Goal: Find specific page/section: Find specific page/section

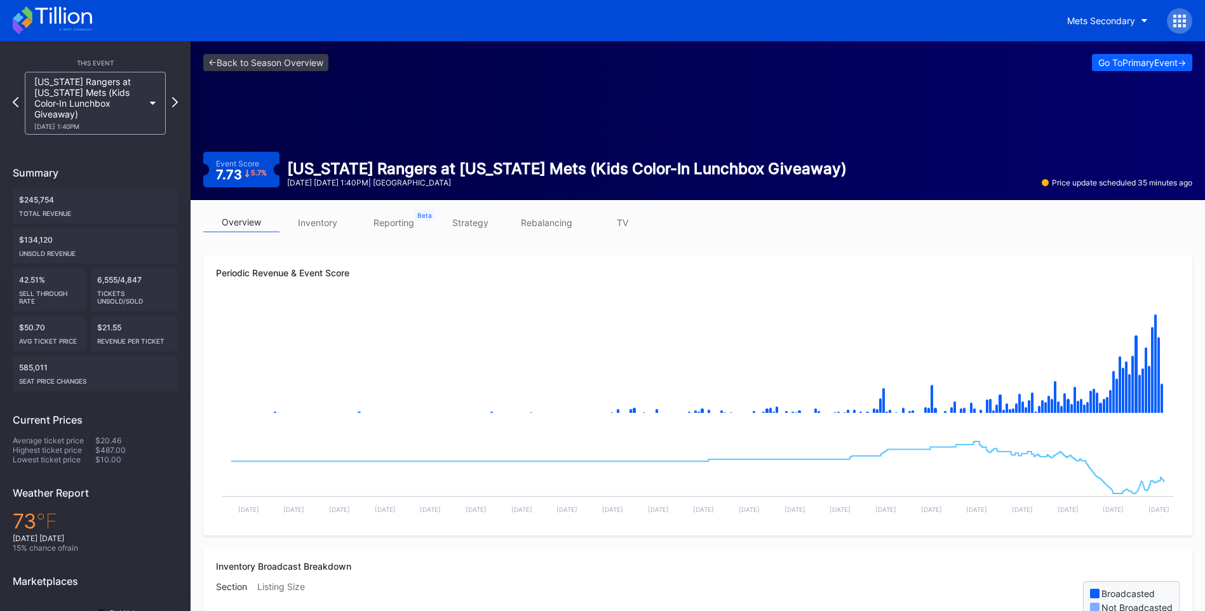
click at [79, 18] on icon at bounding box center [63, 15] width 57 height 17
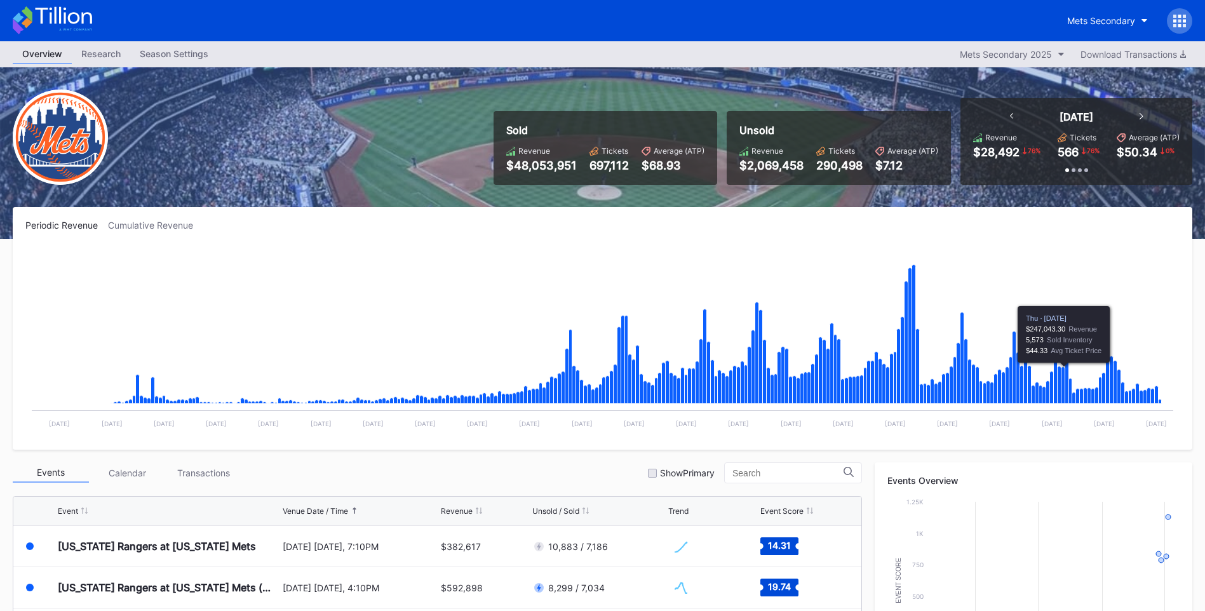
scroll to position [2931, 0]
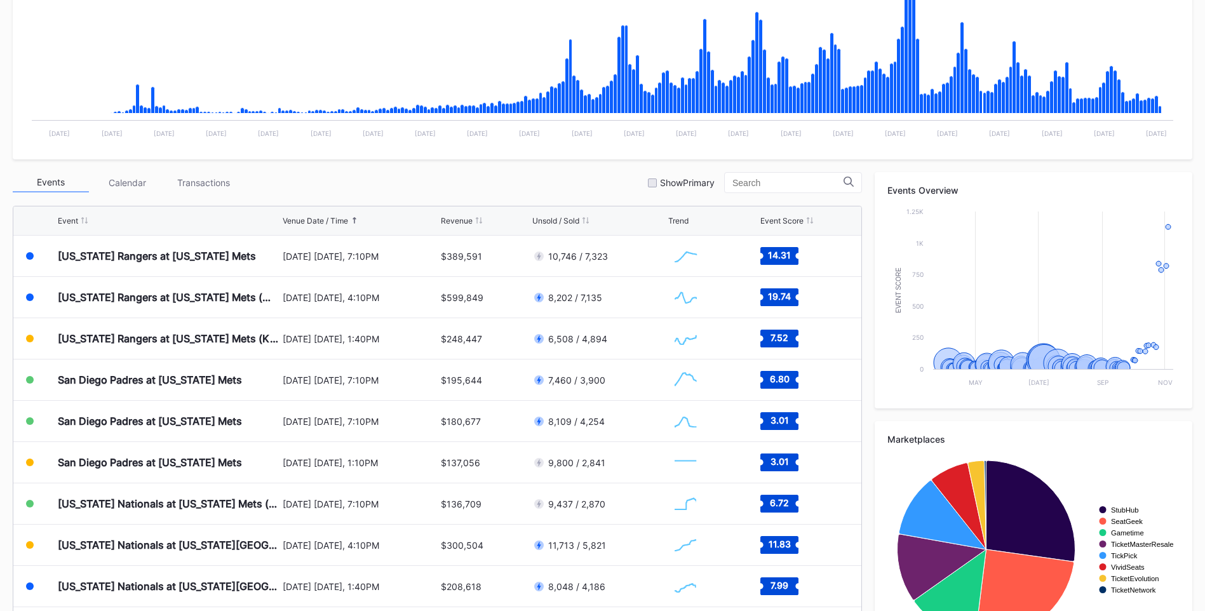
scroll to position [349, 0]
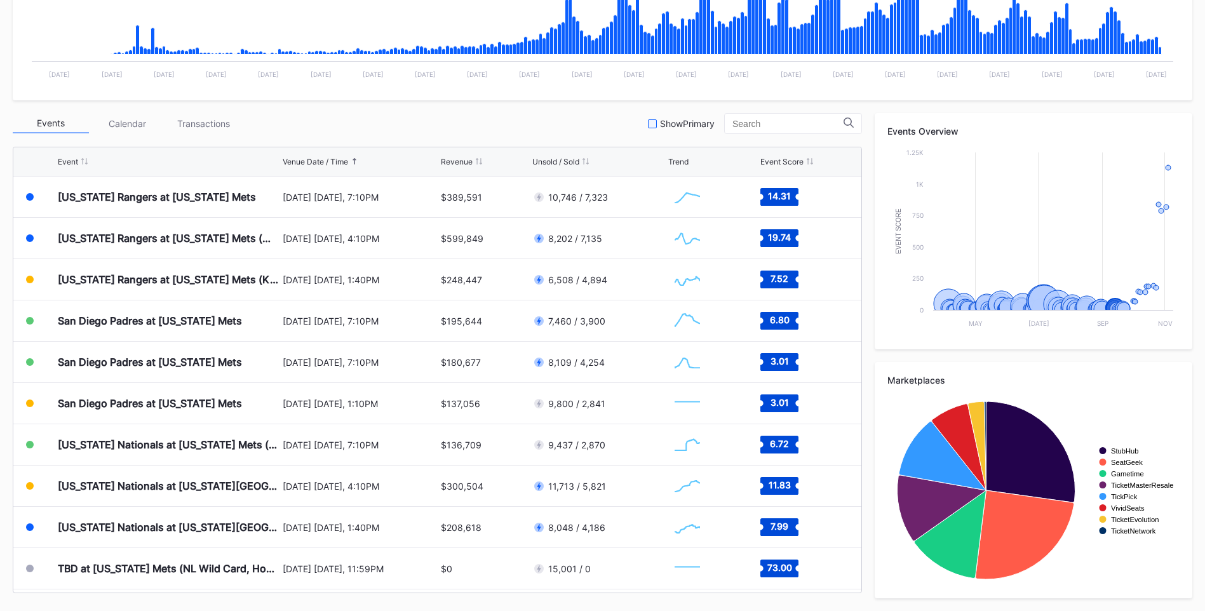
click at [650, 124] on div at bounding box center [652, 123] width 9 height 9
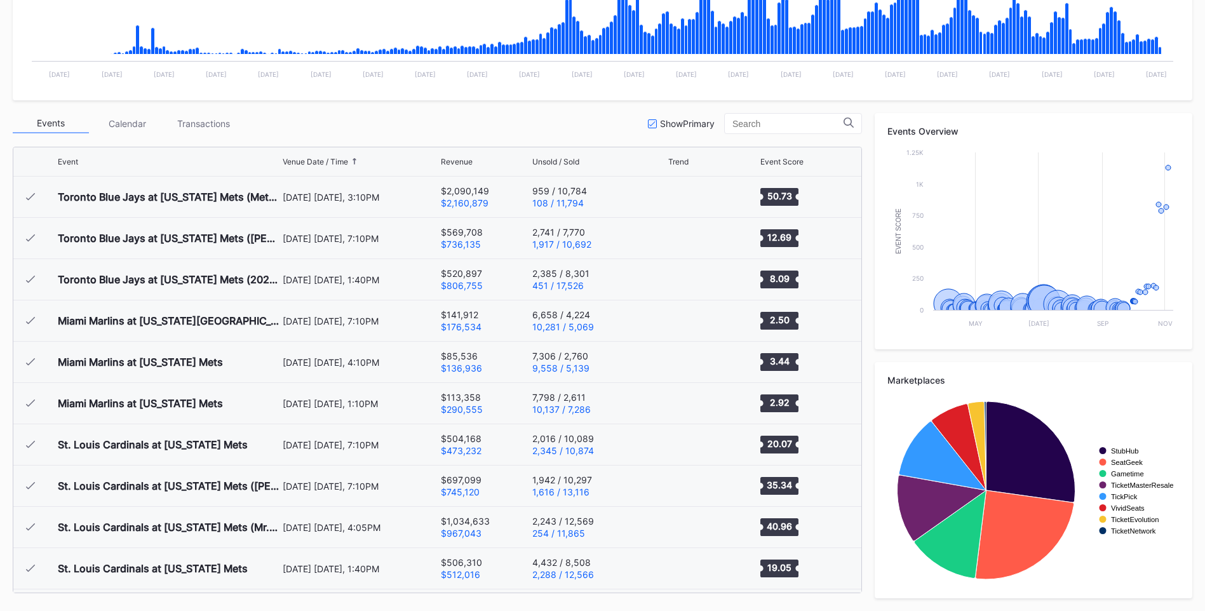
scroll to position [2931, 0]
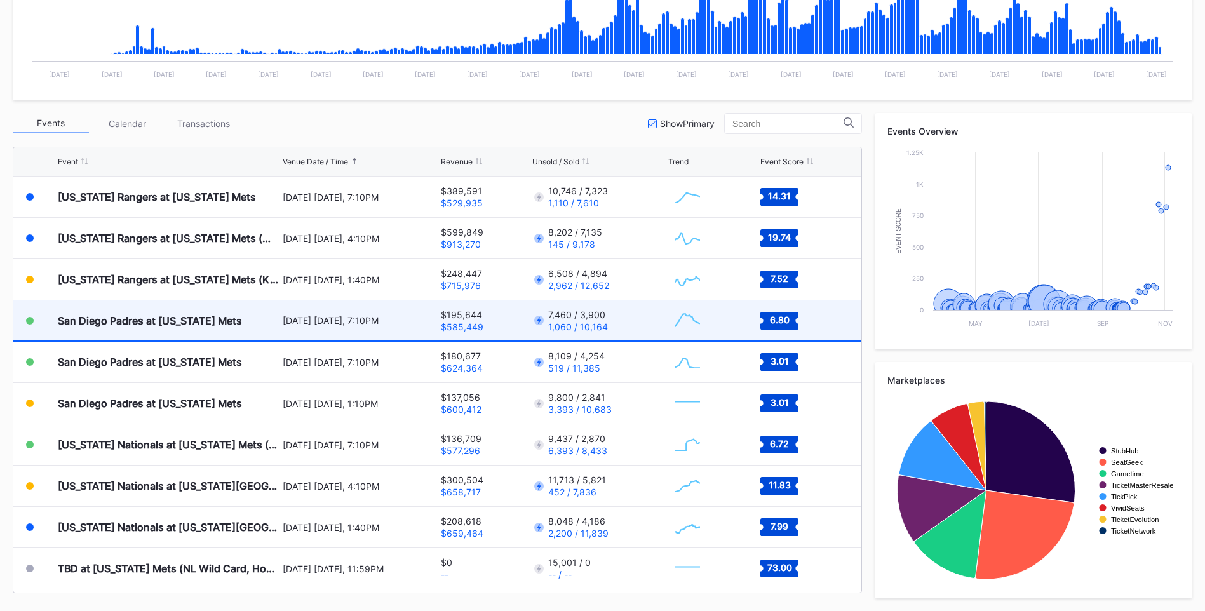
click at [242, 337] on div "San Diego Padres at [US_STATE] Mets" at bounding box center [169, 320] width 222 height 40
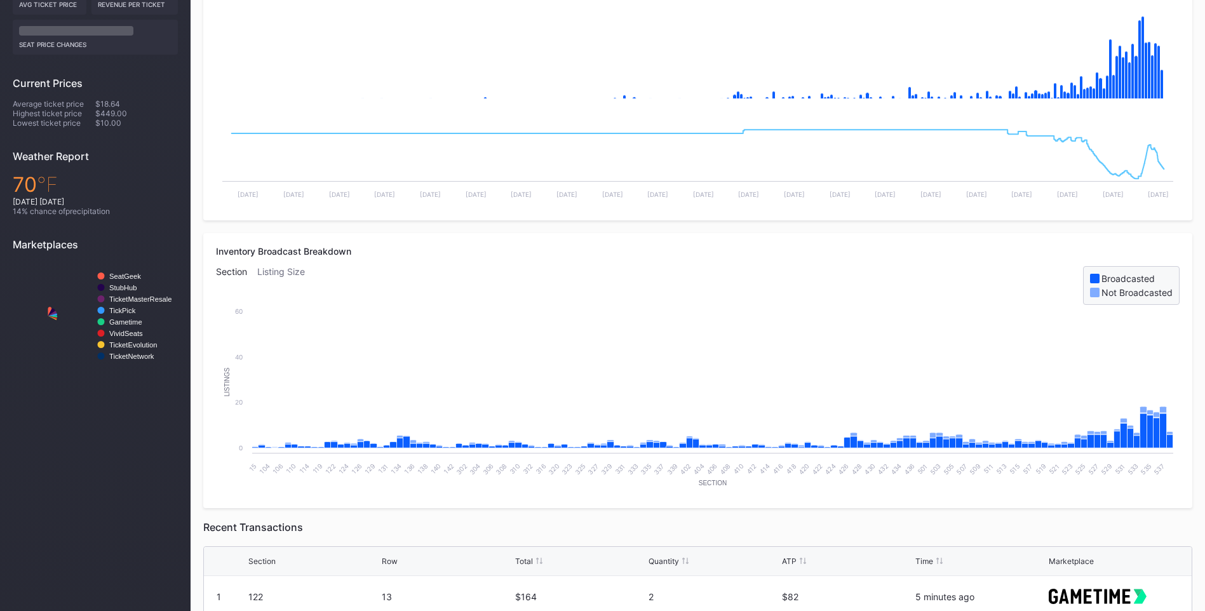
scroll to position [318, 0]
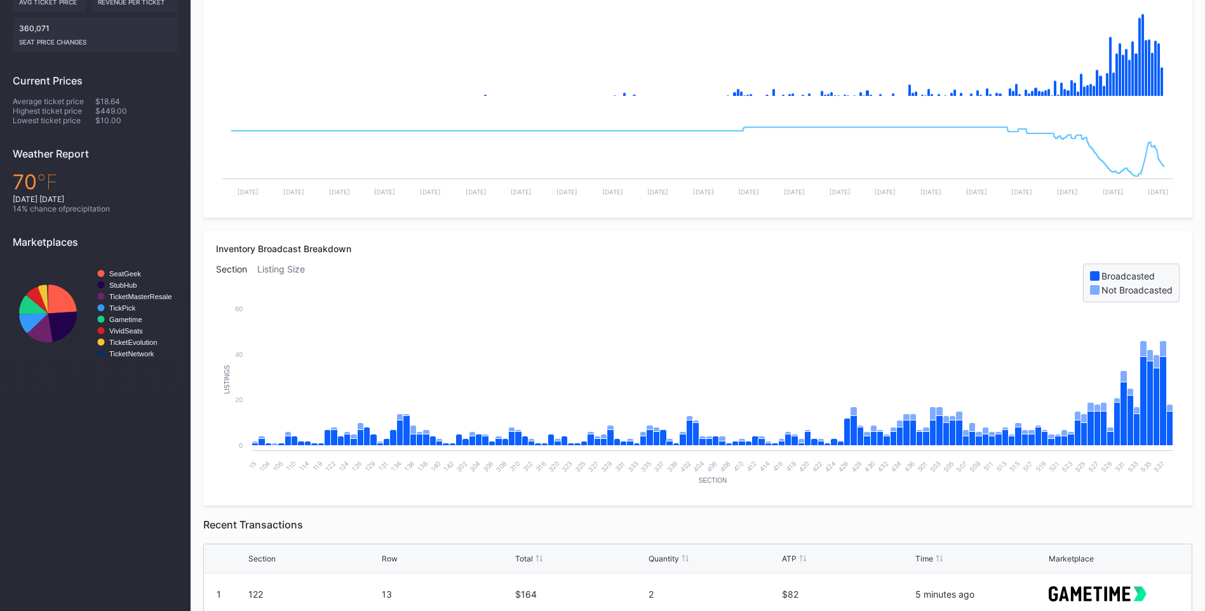
click at [286, 281] on div "Listing Size" at bounding box center [286, 283] width 58 height 39
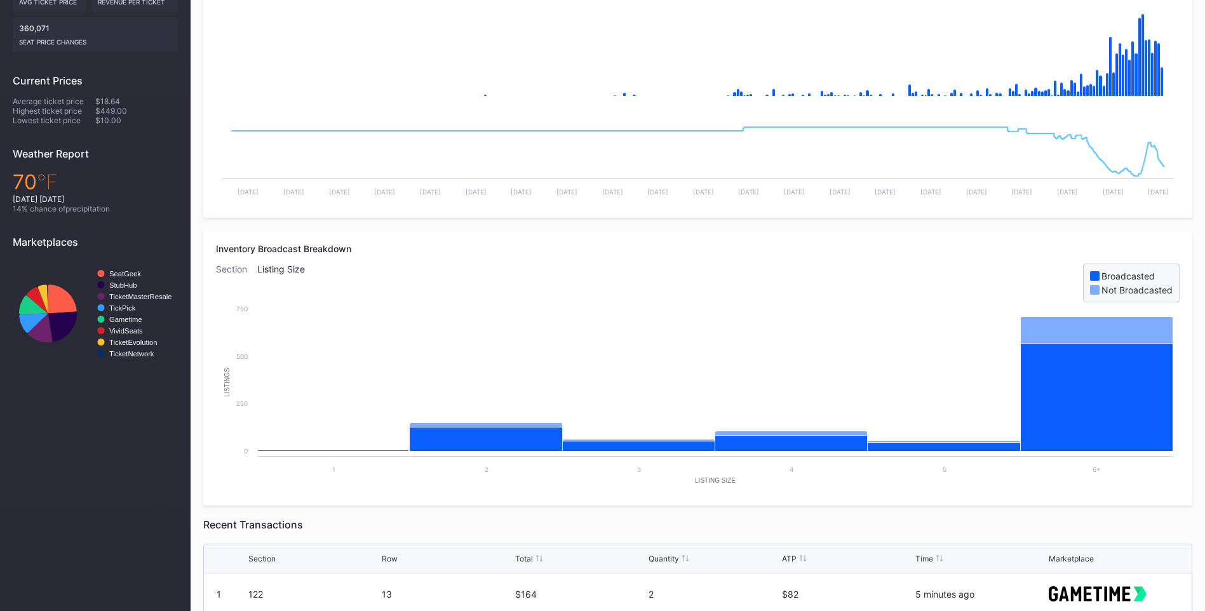
click at [229, 267] on div "Section" at bounding box center [236, 283] width 41 height 39
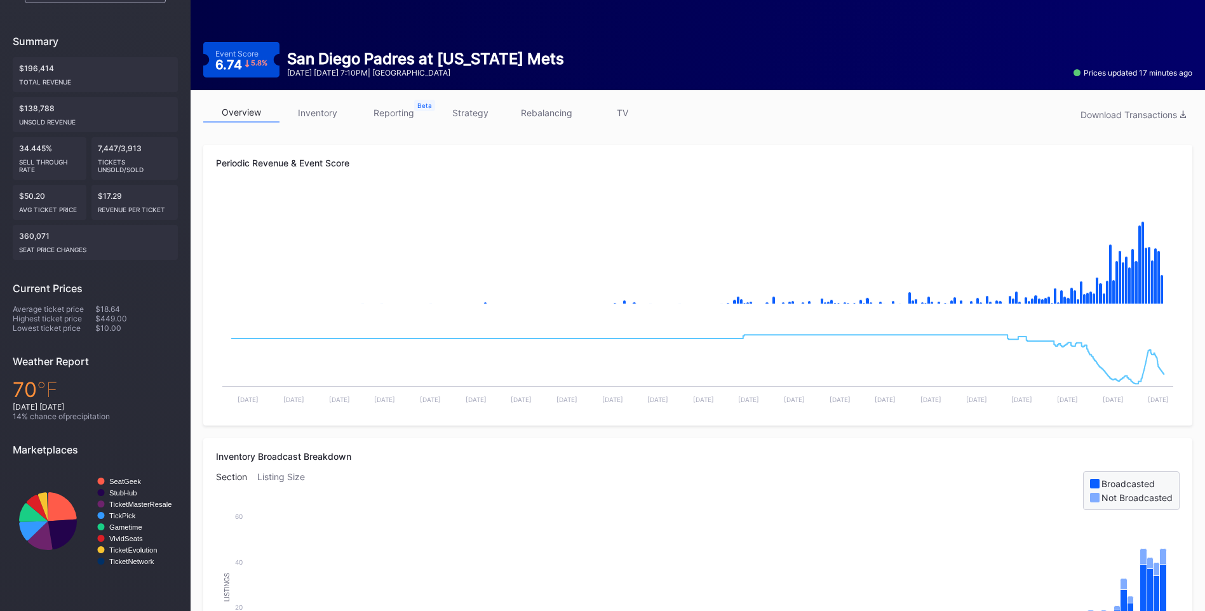
scroll to position [0, 0]
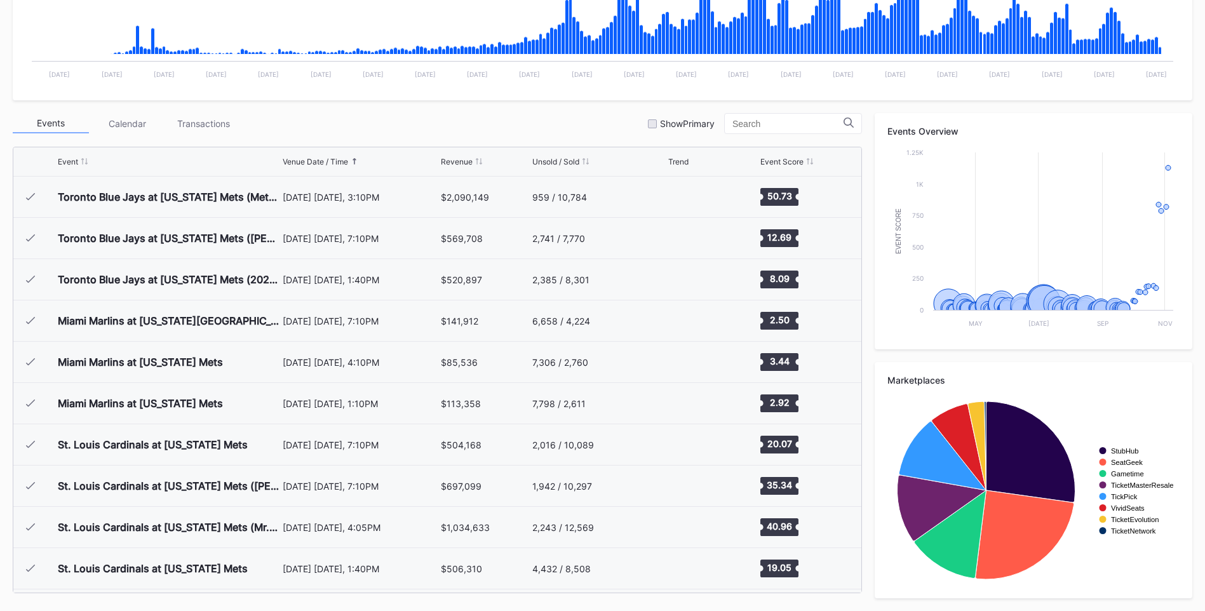
scroll to position [2931, 0]
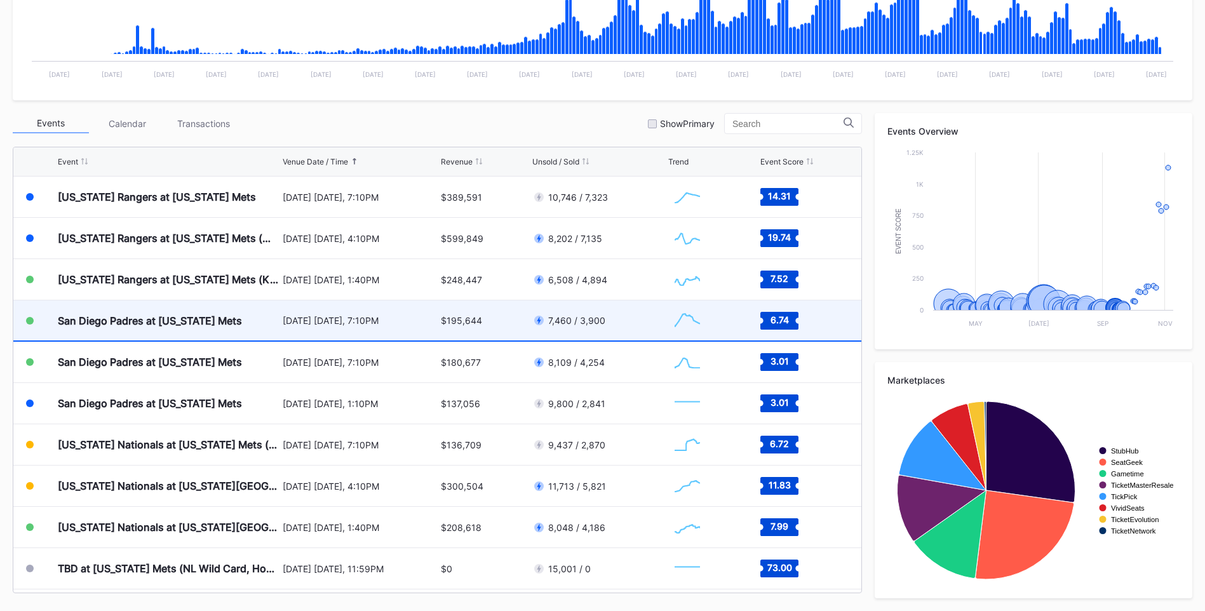
click at [248, 330] on div "San Diego Padres at [US_STATE] Mets" at bounding box center [169, 320] width 222 height 40
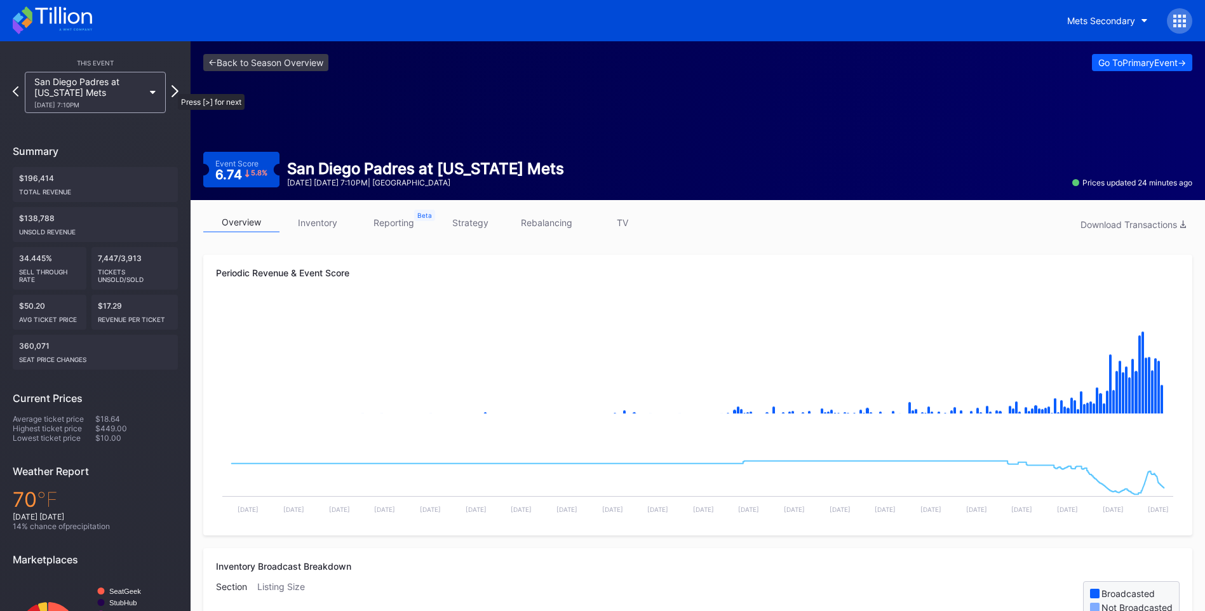
click at [171, 88] on icon at bounding box center [174, 91] width 7 height 12
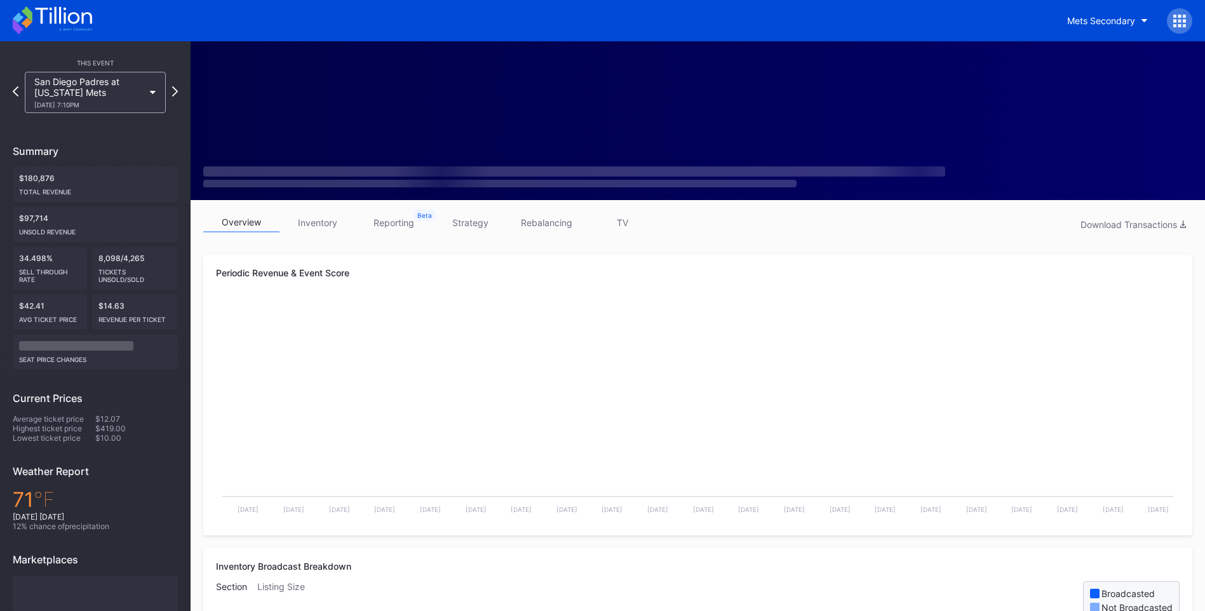
click at [82, 18] on icon at bounding box center [63, 15] width 57 height 17
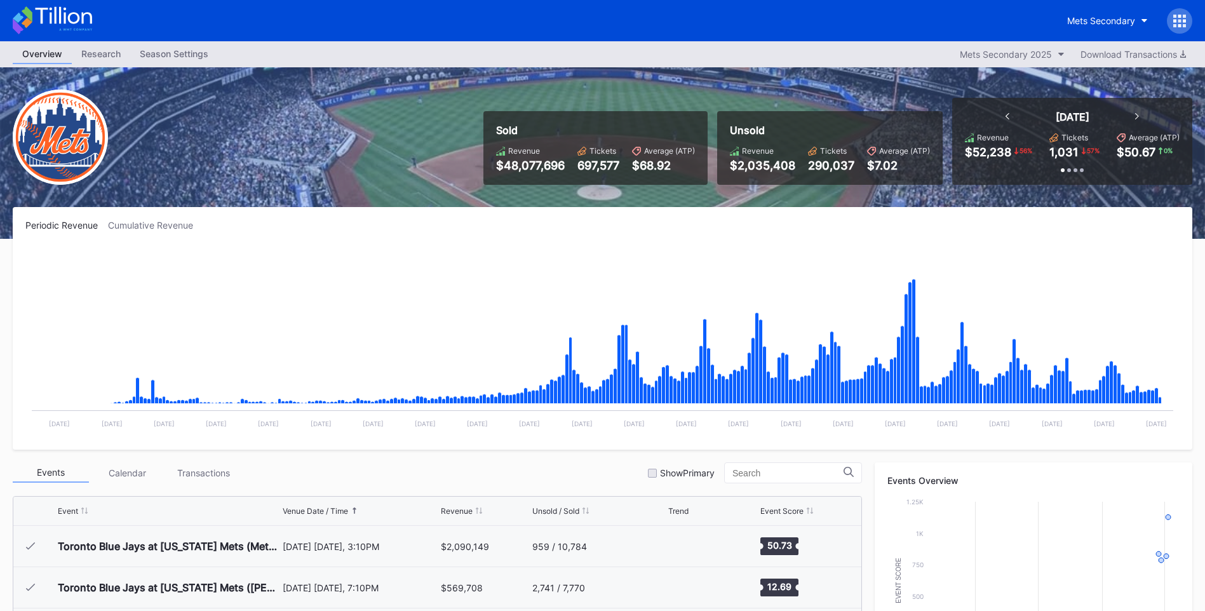
scroll to position [2931, 0]
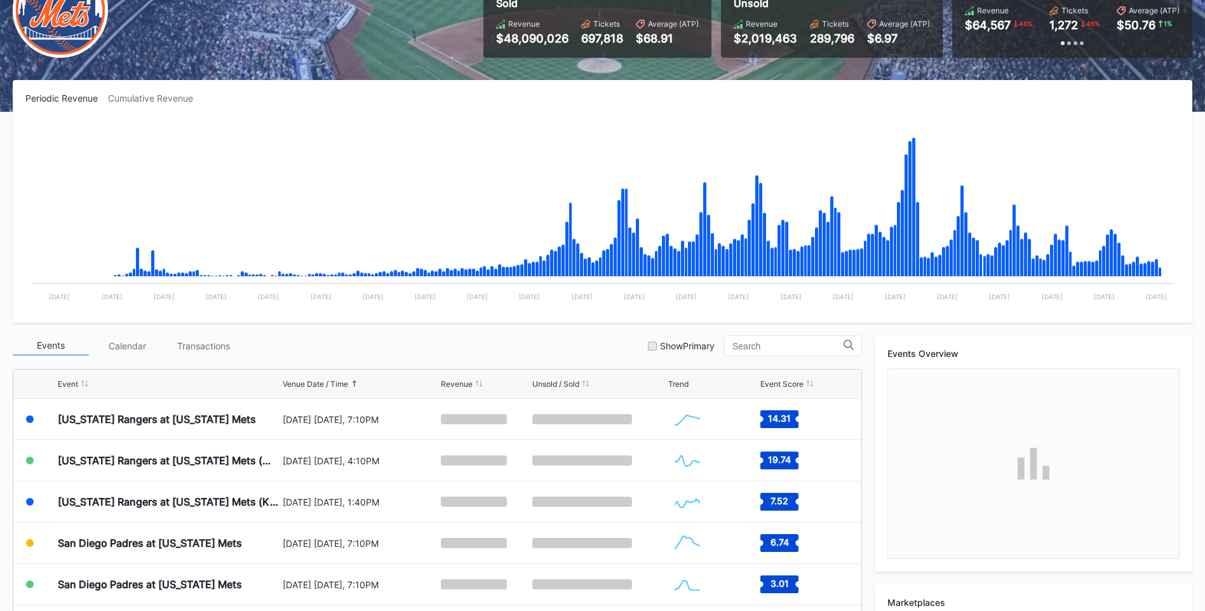
scroll to position [349, 0]
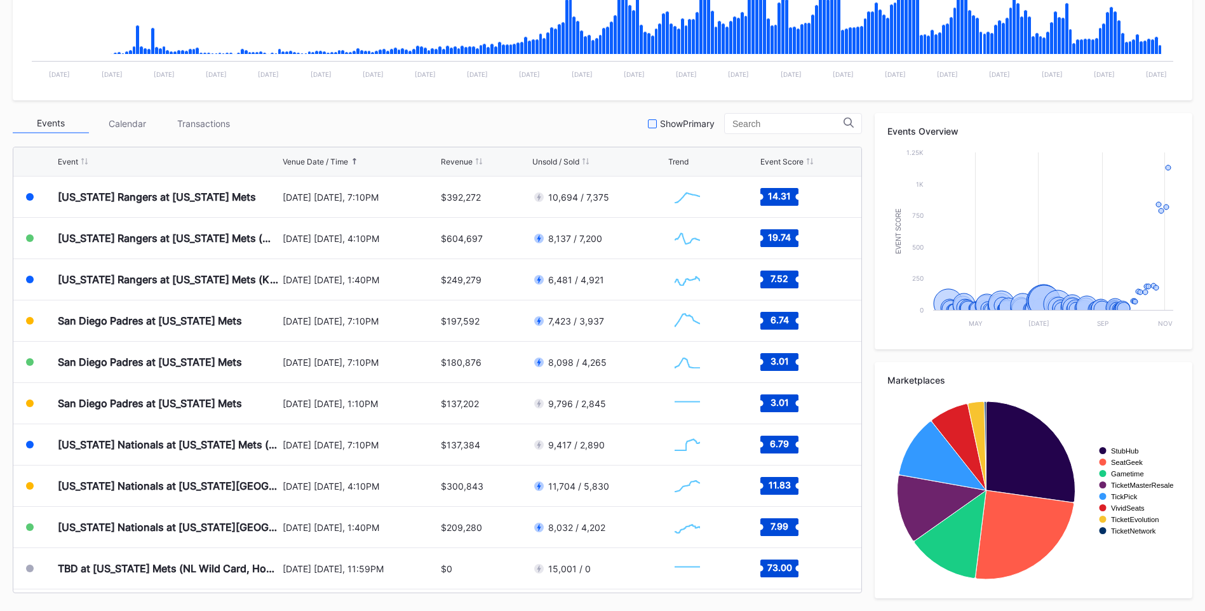
click at [654, 126] on div at bounding box center [652, 123] width 9 height 9
